Goal: Find specific page/section: Find specific page/section

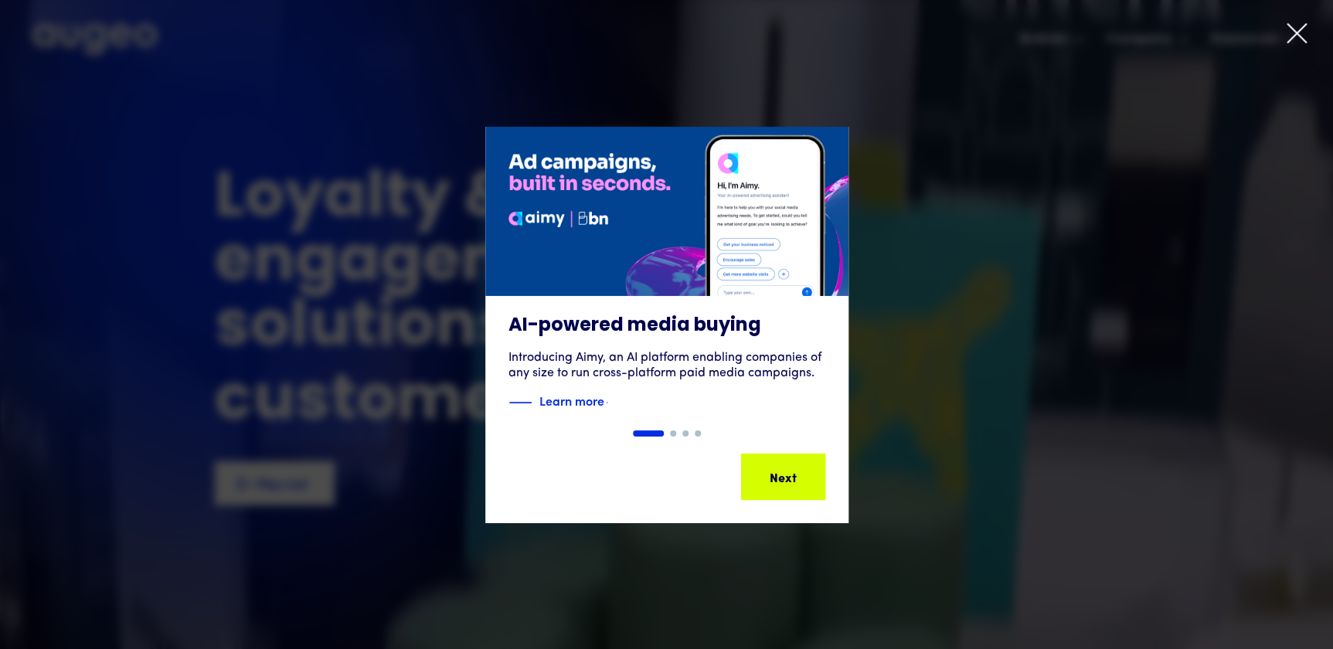
click at [1298, 33] on icon at bounding box center [1296, 33] width 23 height 23
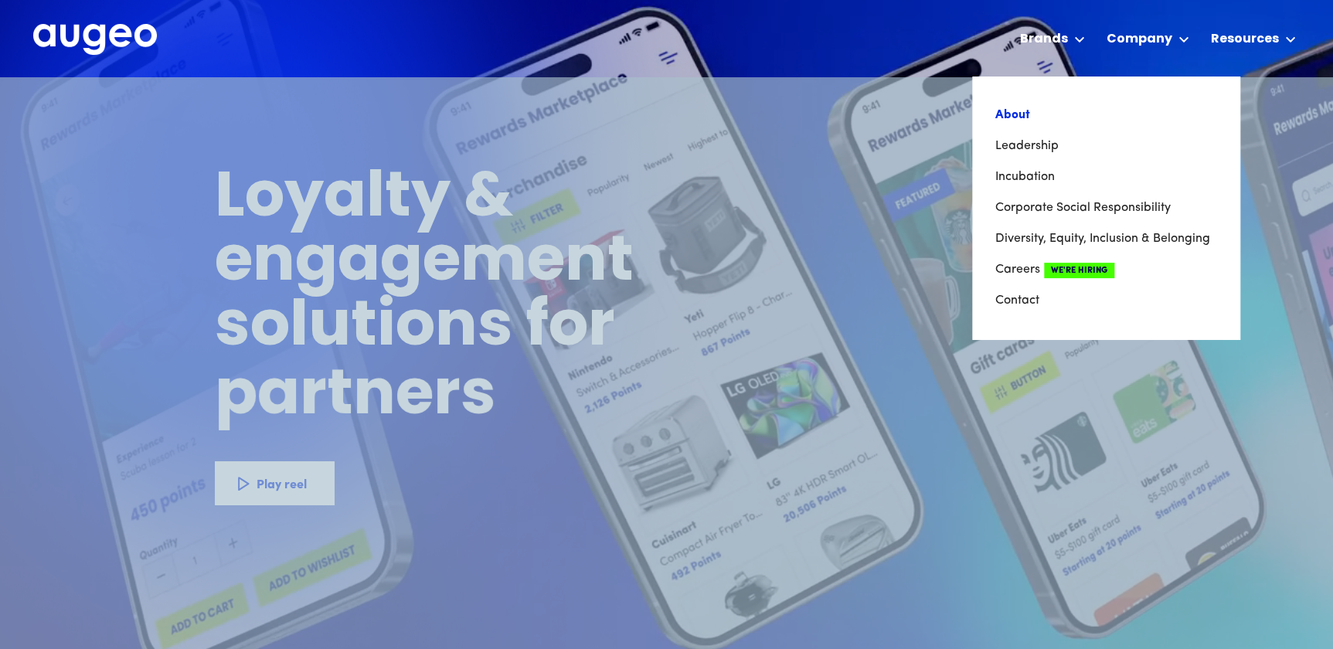
click at [1093, 112] on link "About" at bounding box center [1105, 115] width 221 height 31
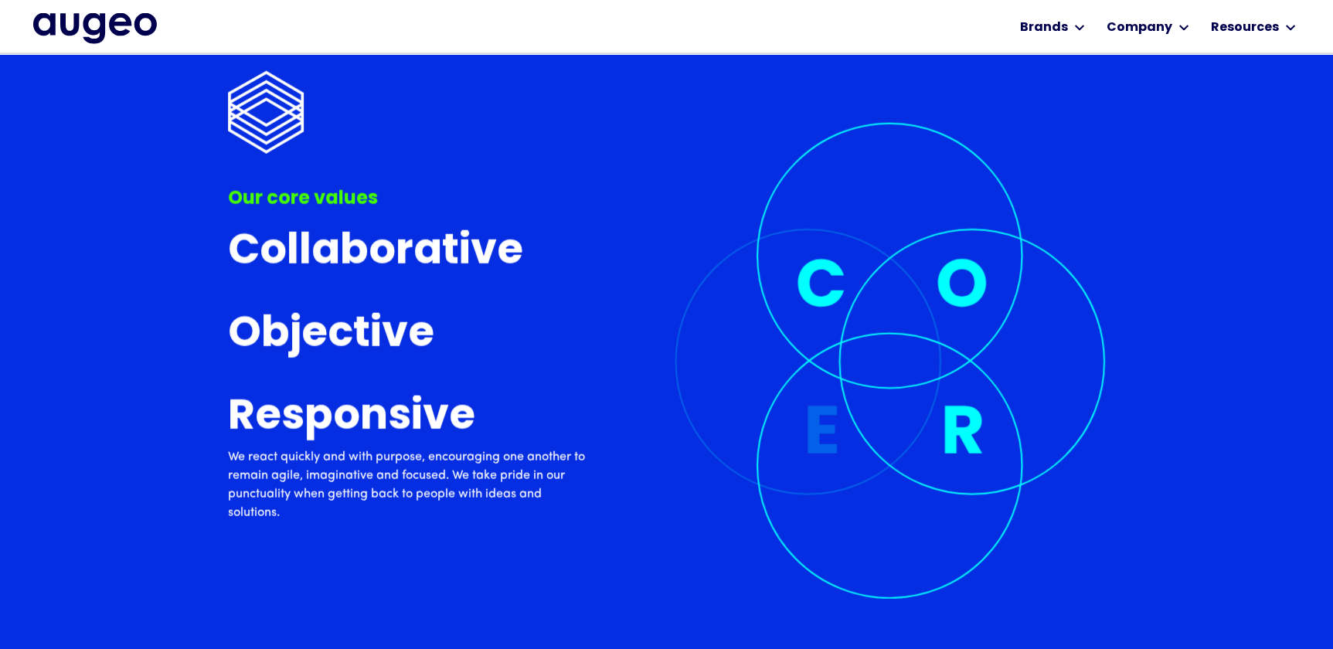
scroll to position [4811, 0]
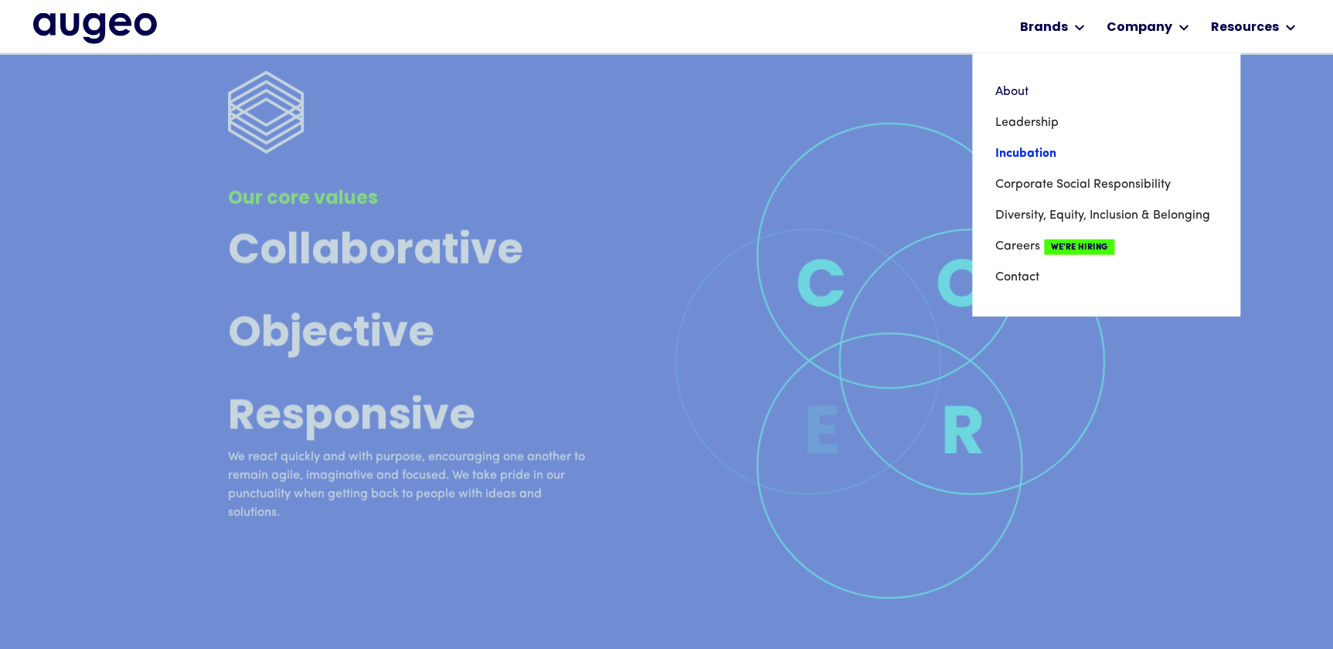
click at [1095, 153] on link "Incubation" at bounding box center [1105, 153] width 221 height 31
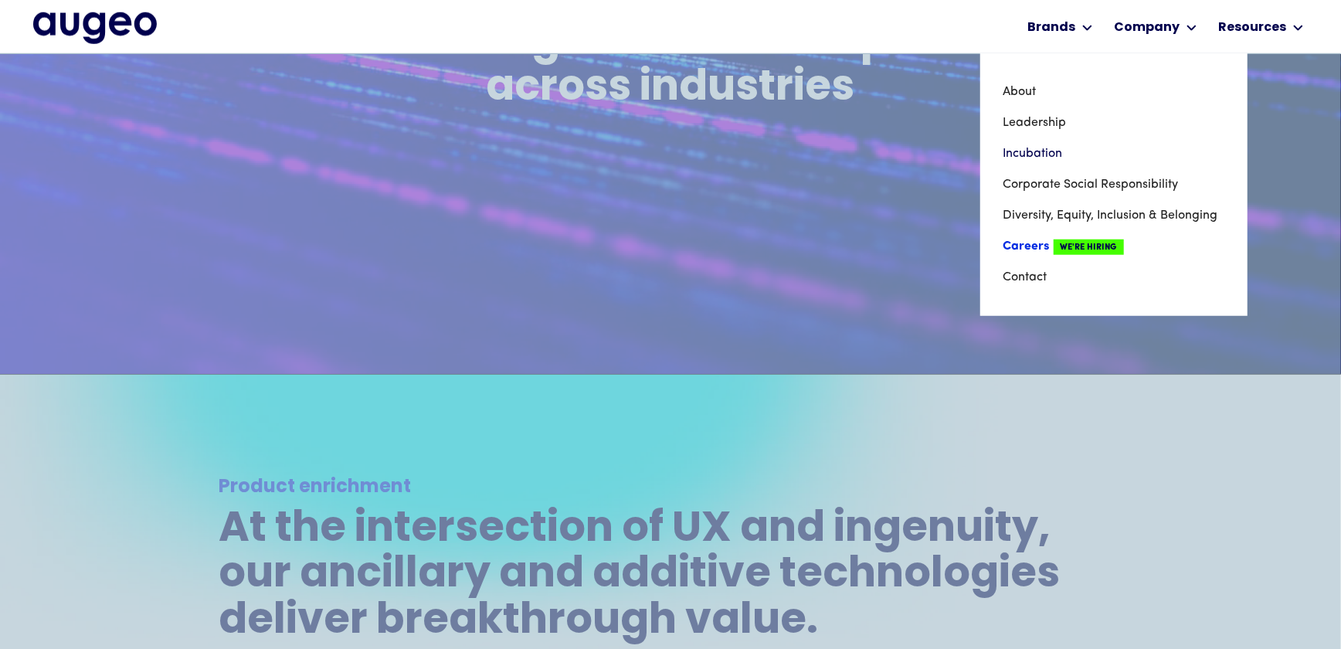
scroll to position [849, 0]
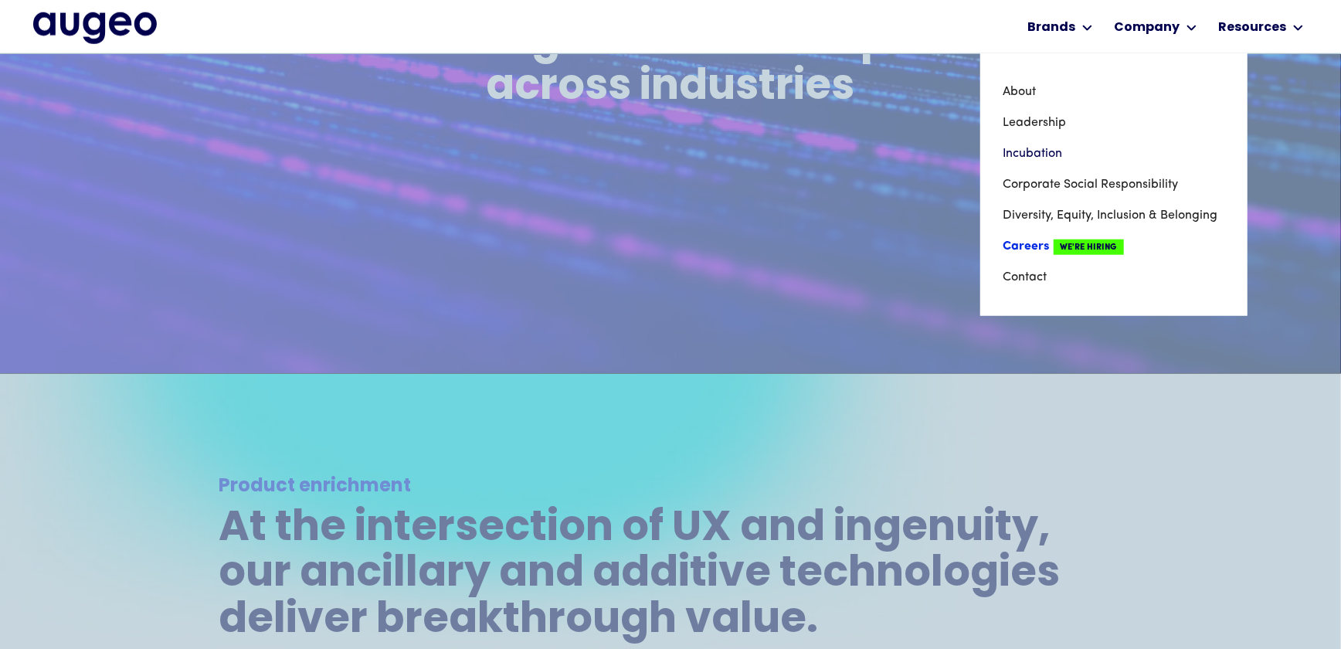
click at [1049, 246] on link "Careers We're Hiring" at bounding box center [1114, 246] width 221 height 31
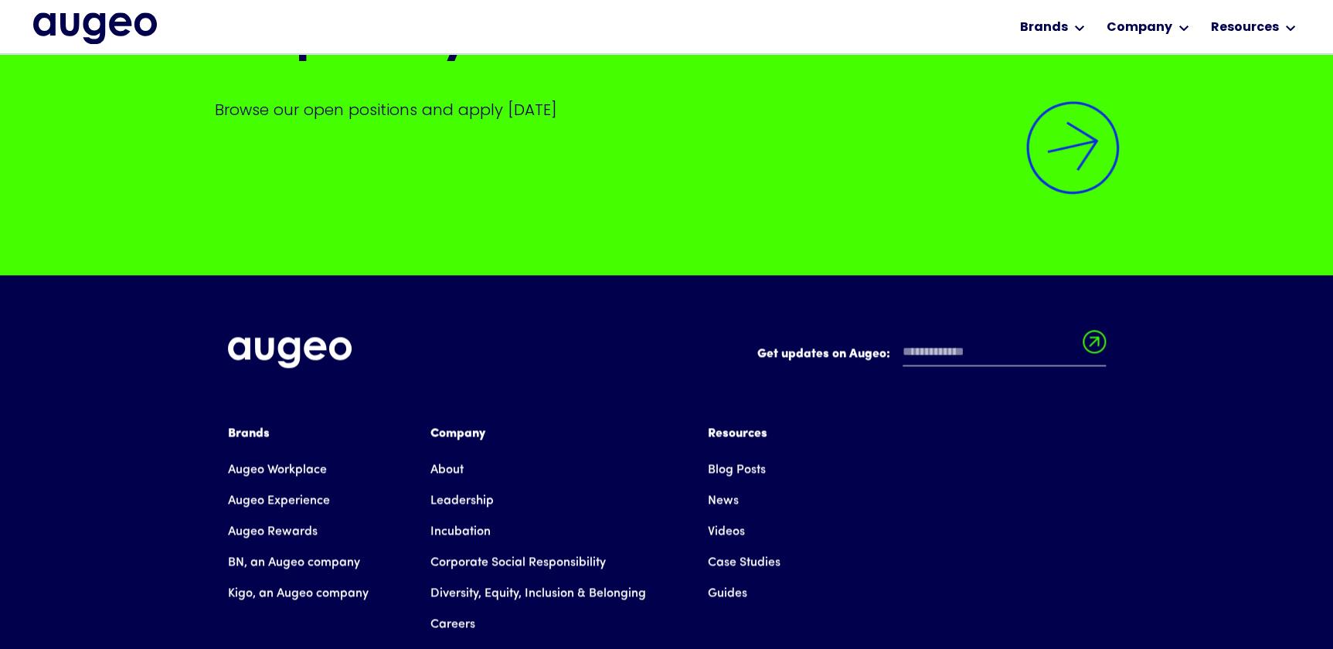
scroll to position [3891, 0]
click at [1046, 196] on img at bounding box center [1072, 146] width 131 height 131
